Goal: Navigation & Orientation: Find specific page/section

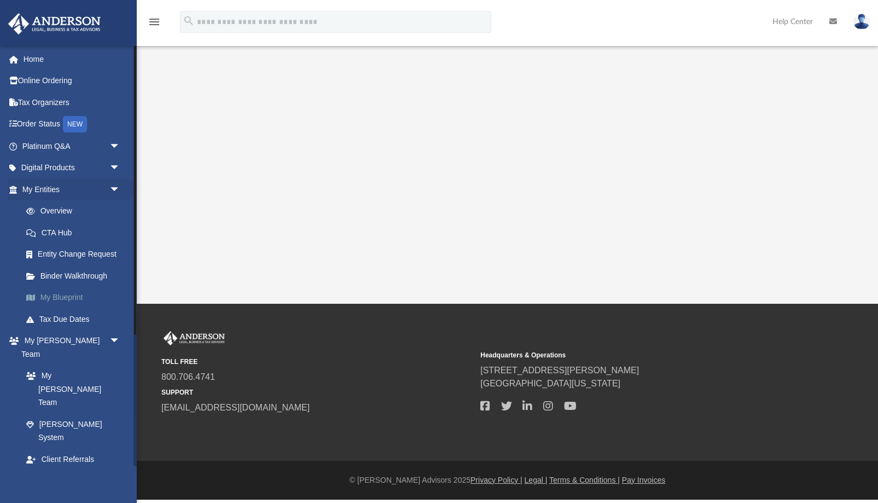
click at [74, 302] on link "My Blueprint" at bounding box center [75, 298] width 121 height 22
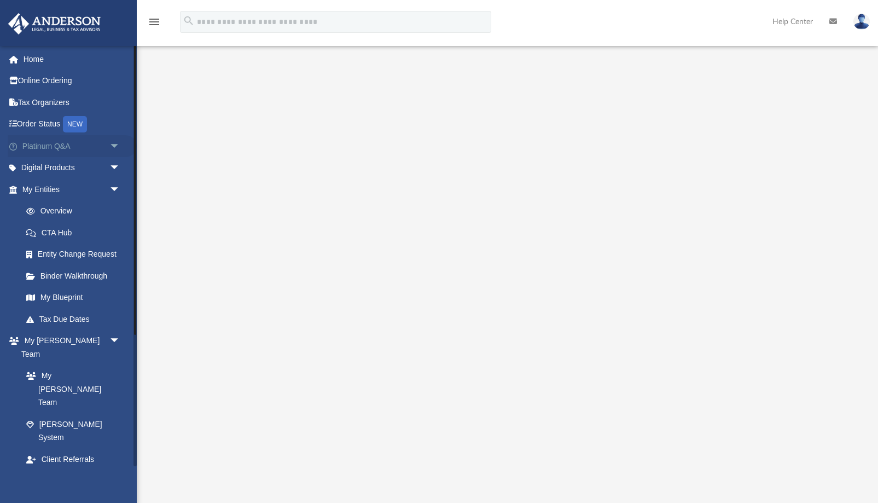
click at [57, 147] on link "Platinum Q&A arrow_drop_down" at bounding box center [72, 146] width 129 height 22
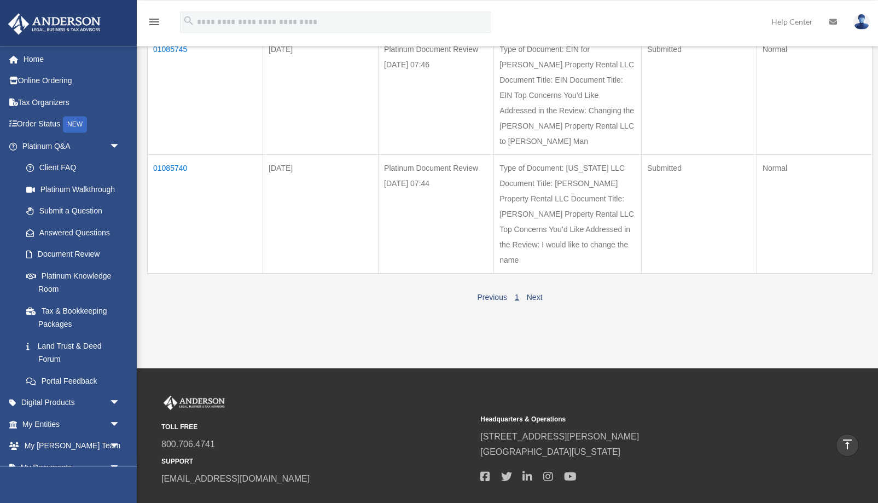
scroll to position [16, 0]
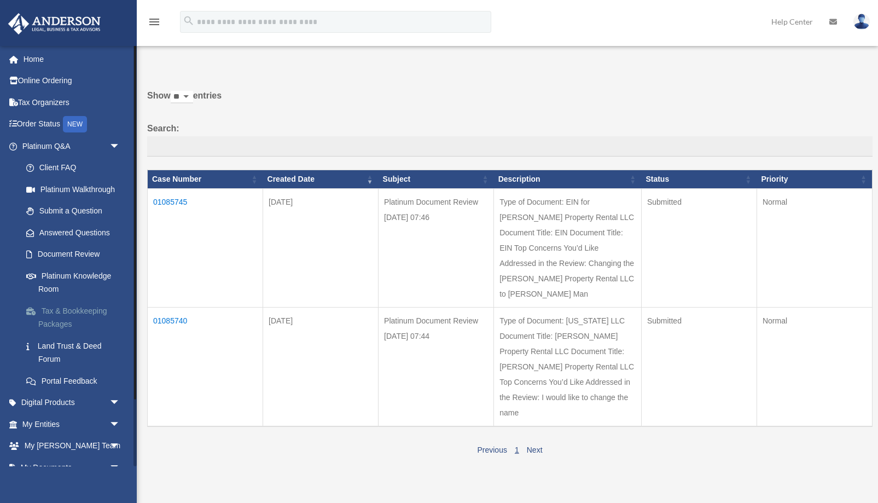
click at [77, 312] on link "Tax & Bookkeeping Packages" at bounding box center [75, 317] width 121 height 35
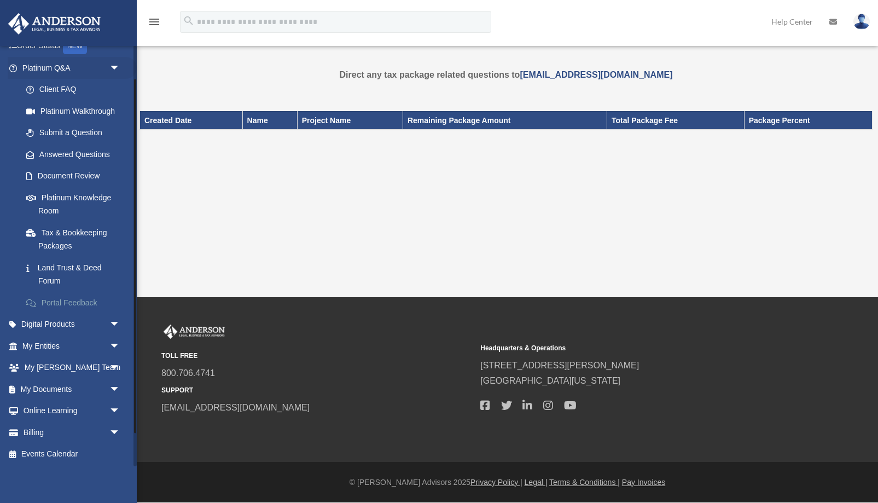
scroll to position [79, 0]
click at [60, 346] on link "My Entities arrow_drop_down" at bounding box center [72, 345] width 129 height 22
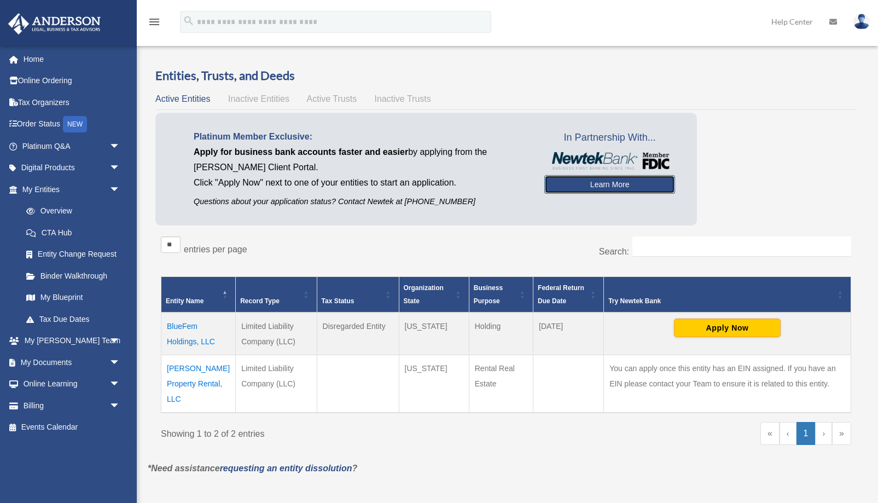
click at [592, 182] on link "Learn More" at bounding box center [609, 184] width 131 height 19
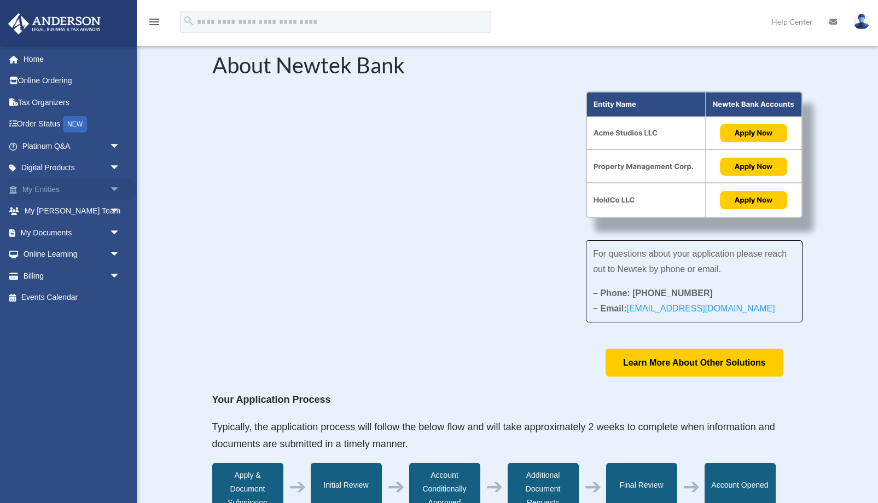
click at [36, 189] on link "My Entities arrow_drop_down" at bounding box center [72, 189] width 129 height 22
click at [110, 189] on span "arrow_drop_down" at bounding box center [120, 189] width 22 height 22
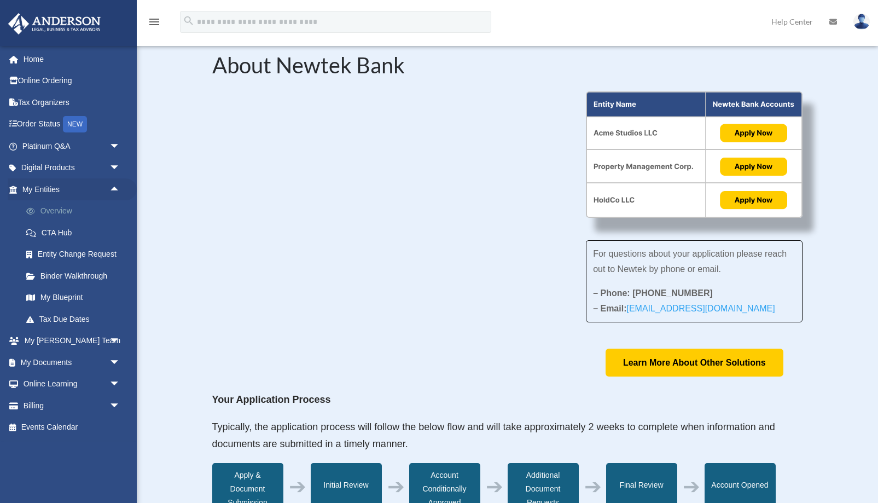
click at [69, 208] on link "Overview" at bounding box center [75, 211] width 121 height 22
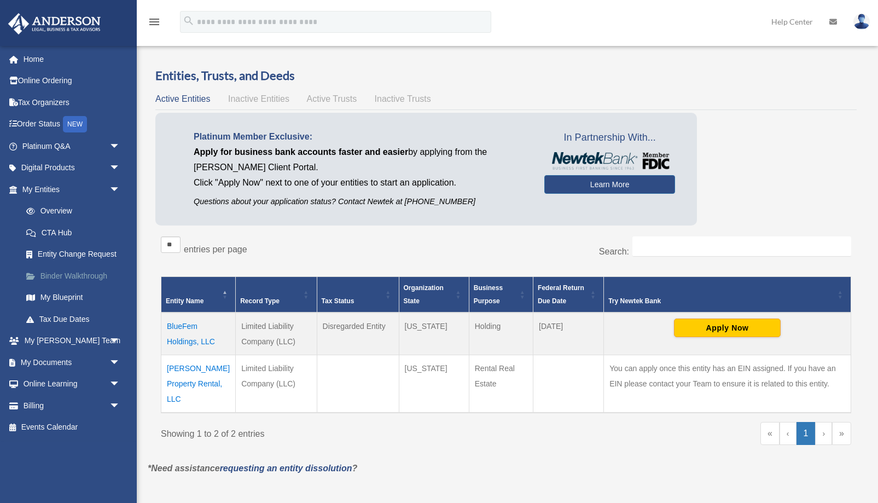
click at [59, 266] on link "Binder Walkthrough" at bounding box center [75, 276] width 121 height 22
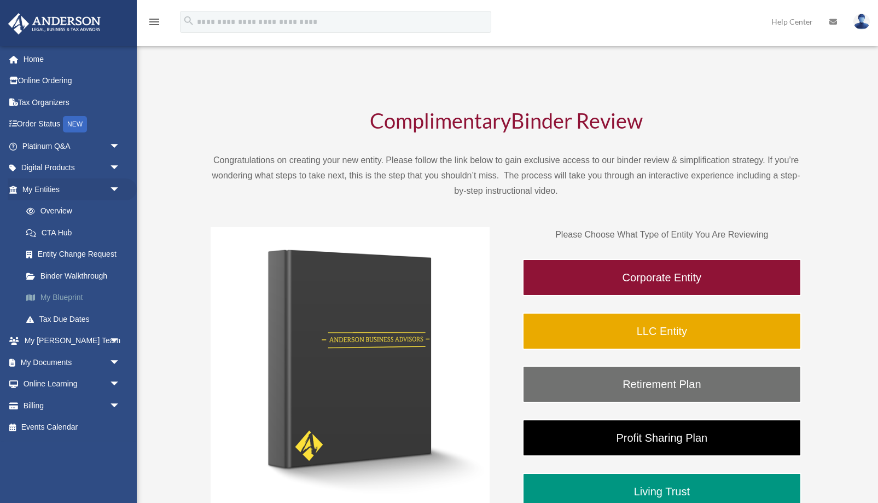
click at [66, 298] on link "My Blueprint" at bounding box center [75, 298] width 121 height 22
